Goal: Transaction & Acquisition: Purchase product/service

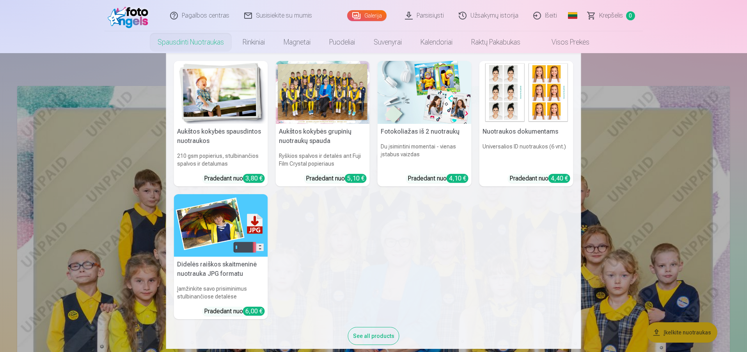
click at [308, 128] on h5 "Aukštos kokybės grupinių nuotraukų spauda" at bounding box center [323, 136] width 94 height 25
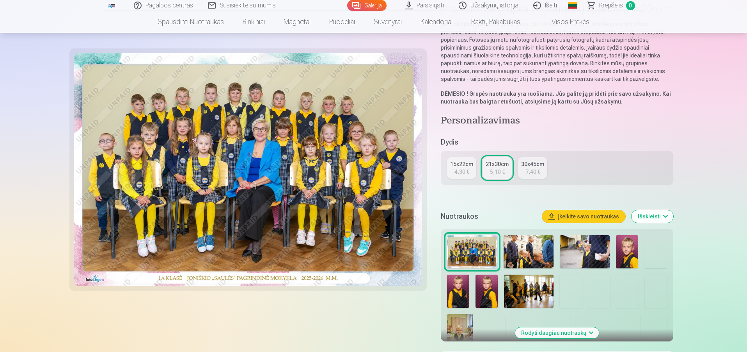
scroll to position [195, 0]
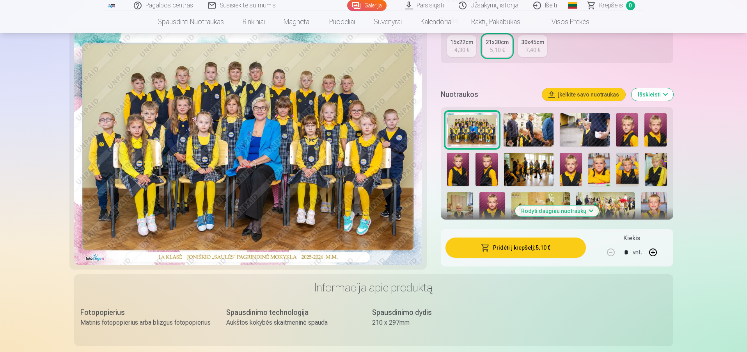
click at [630, 169] on img at bounding box center [627, 169] width 22 height 33
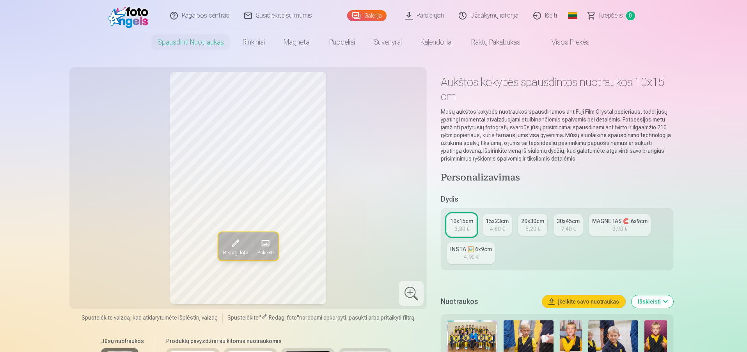
click at [617, 224] on div "MAGNETAS 🧲 6x9cm" at bounding box center [619, 221] width 55 height 8
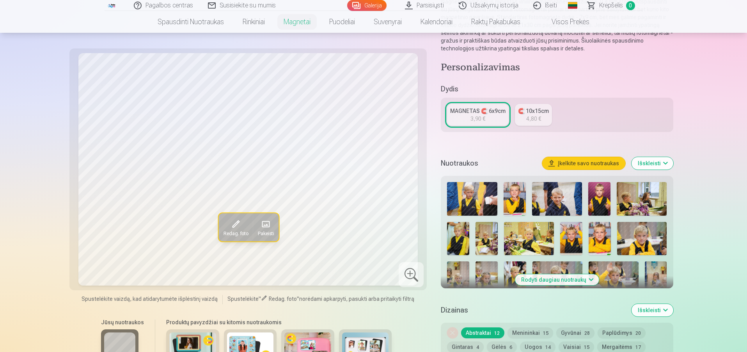
scroll to position [117, 0]
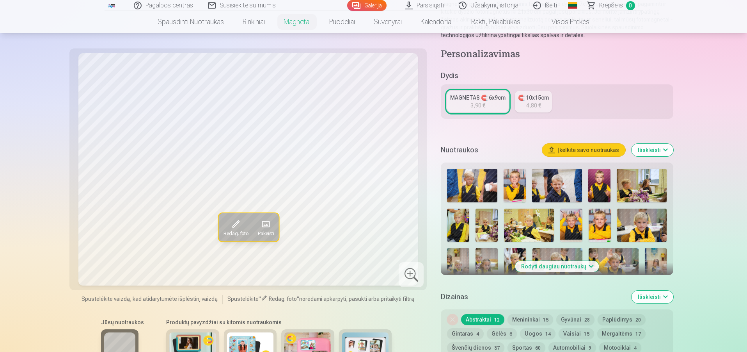
click at [552, 266] on button "Rodyti daugiau nuotraukų" at bounding box center [557, 266] width 84 height 11
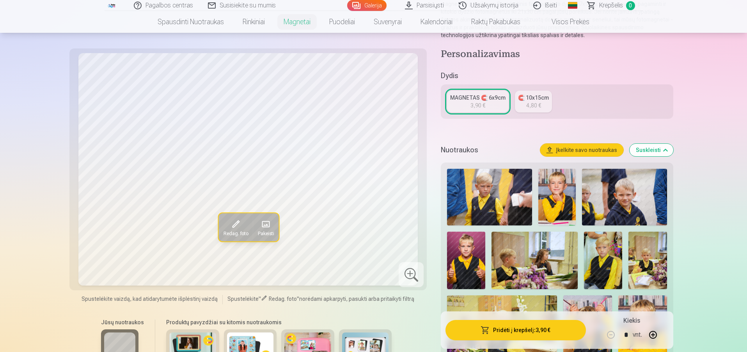
click at [546, 201] on img at bounding box center [557, 197] width 38 height 57
